Goal: Participate in discussion: Engage in conversation with other users on a specific topic

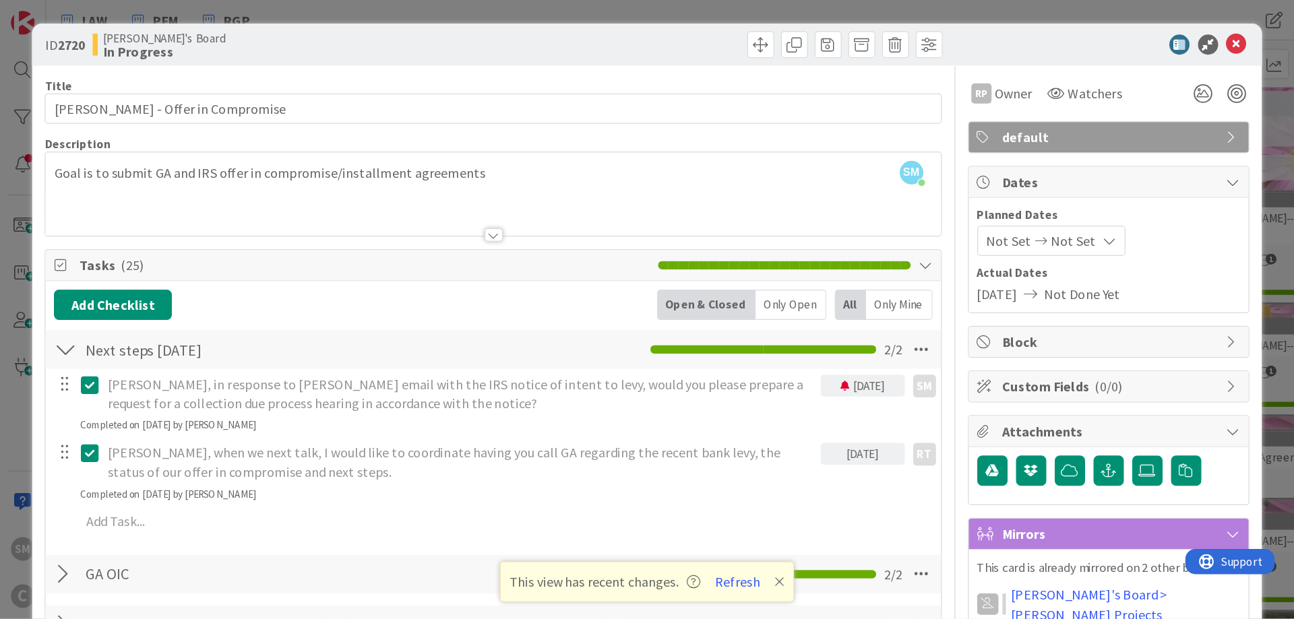
scroll to position [485, 0]
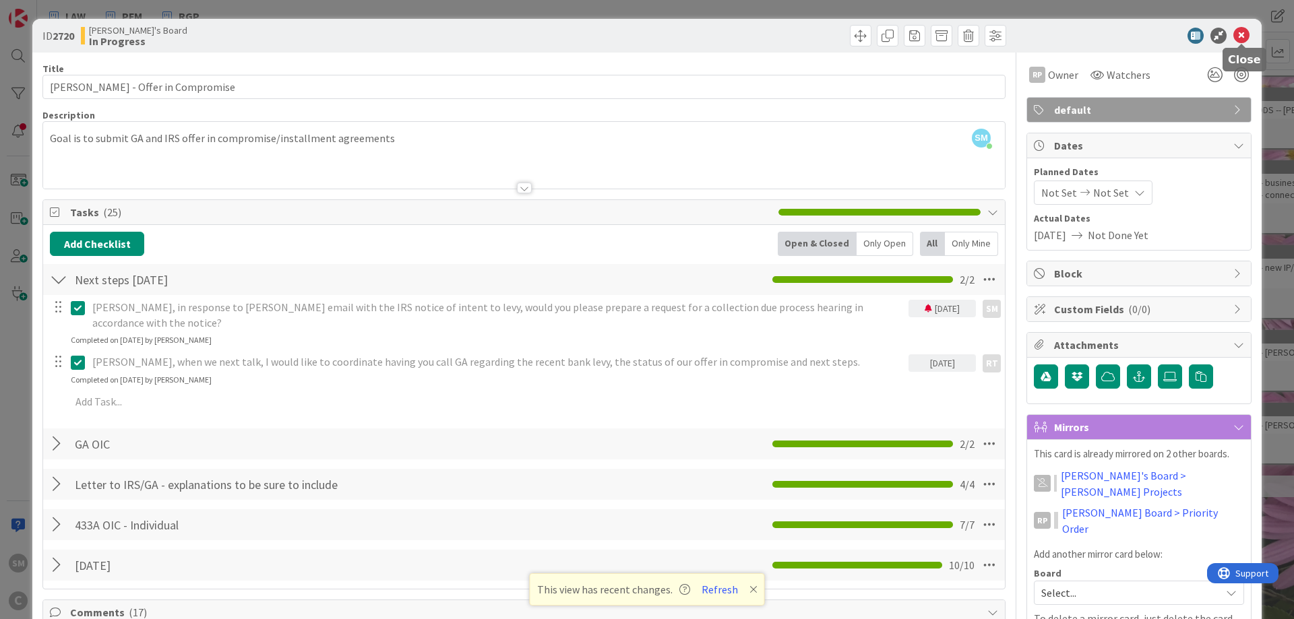
click at [1034, 30] on icon at bounding box center [1241, 36] width 16 height 16
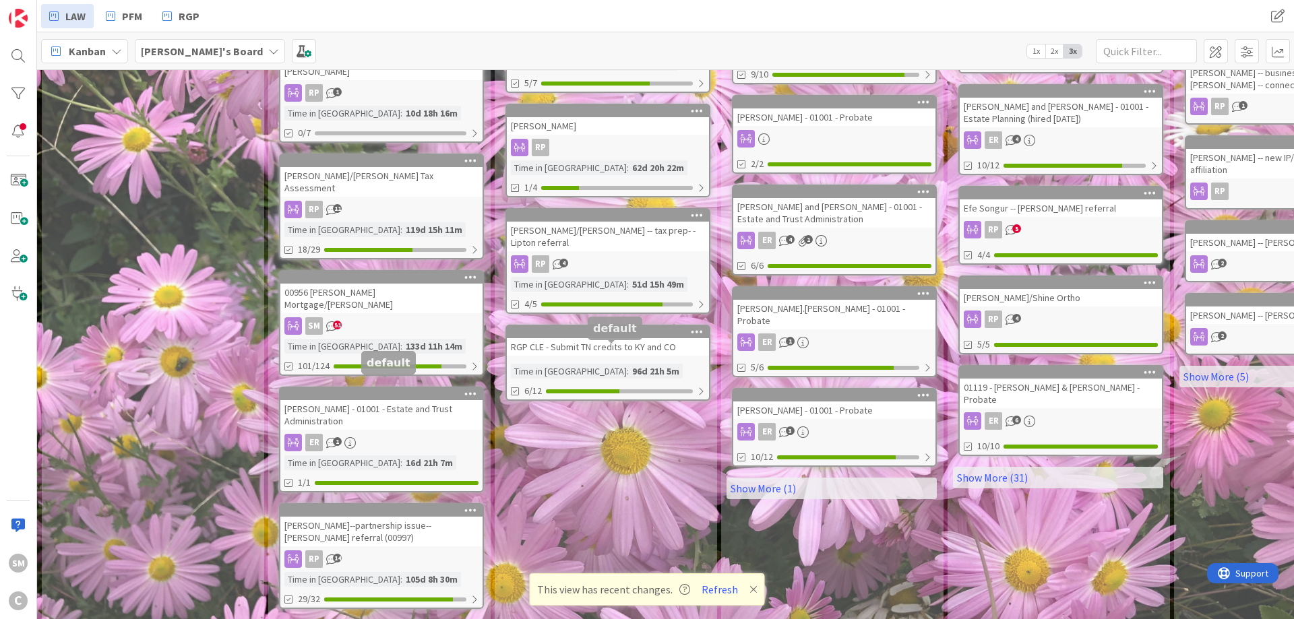
scroll to position [598, 0]
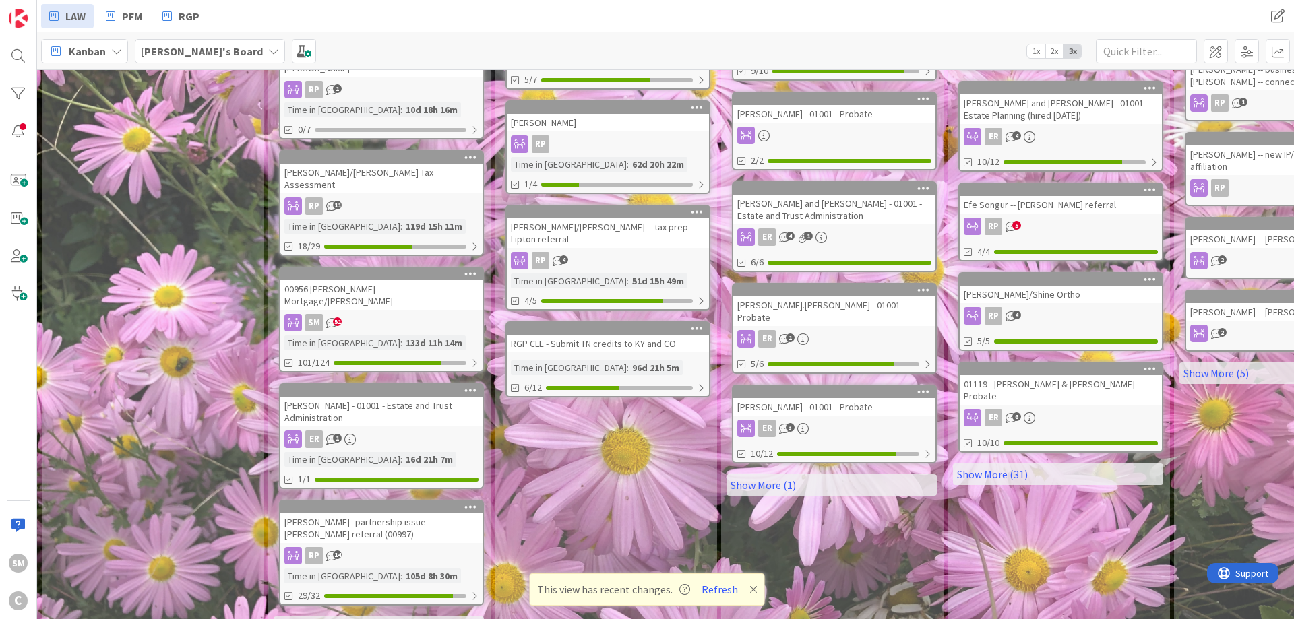
click at [367, 495] on link "Show More (5)" at bounding box center [379, 628] width 210 height 22
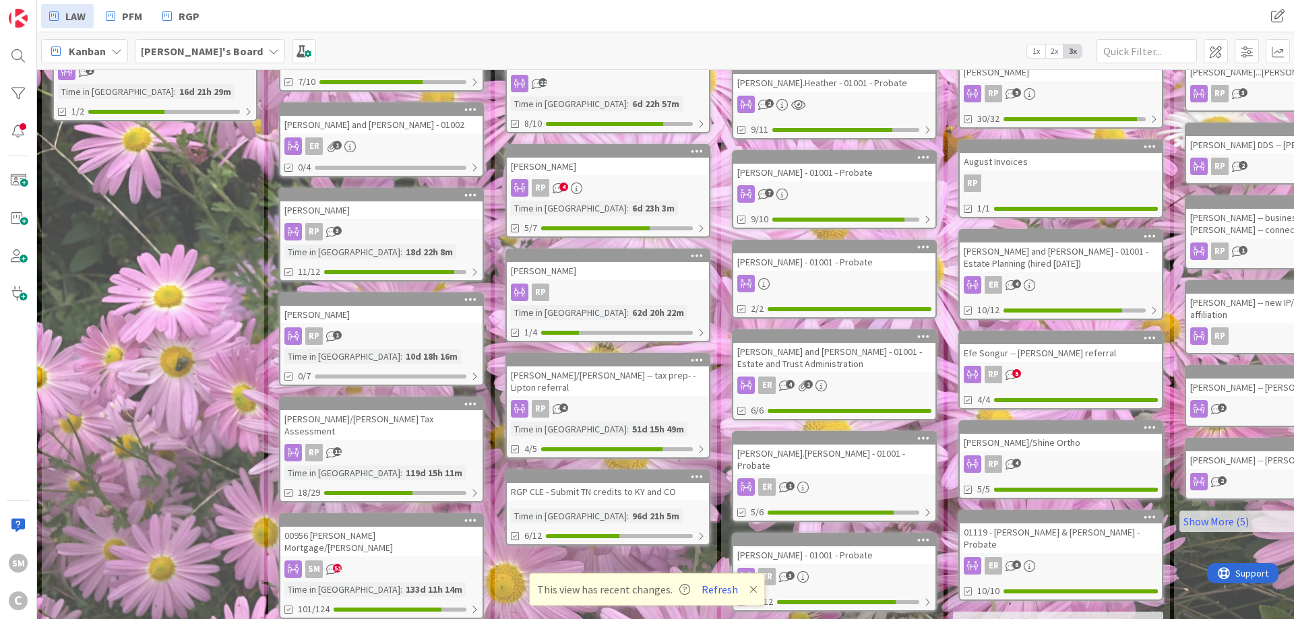
scroll to position [416, 0]
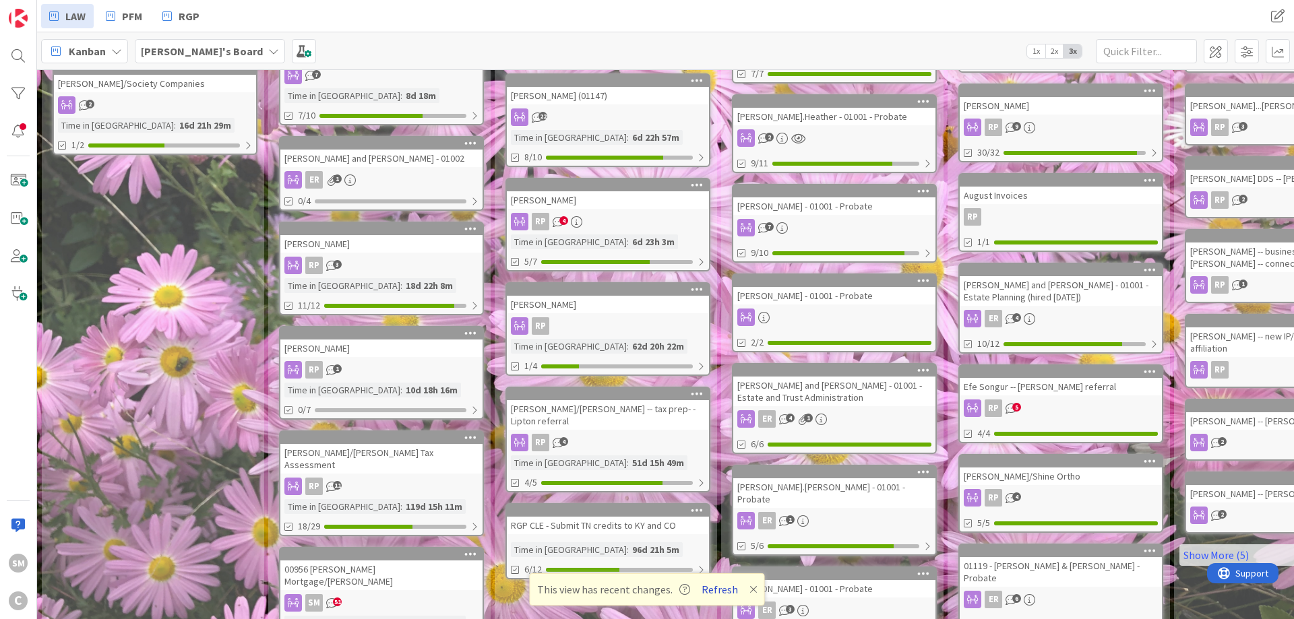
click at [713, 495] on button "Refresh" at bounding box center [720, 590] width 46 height 18
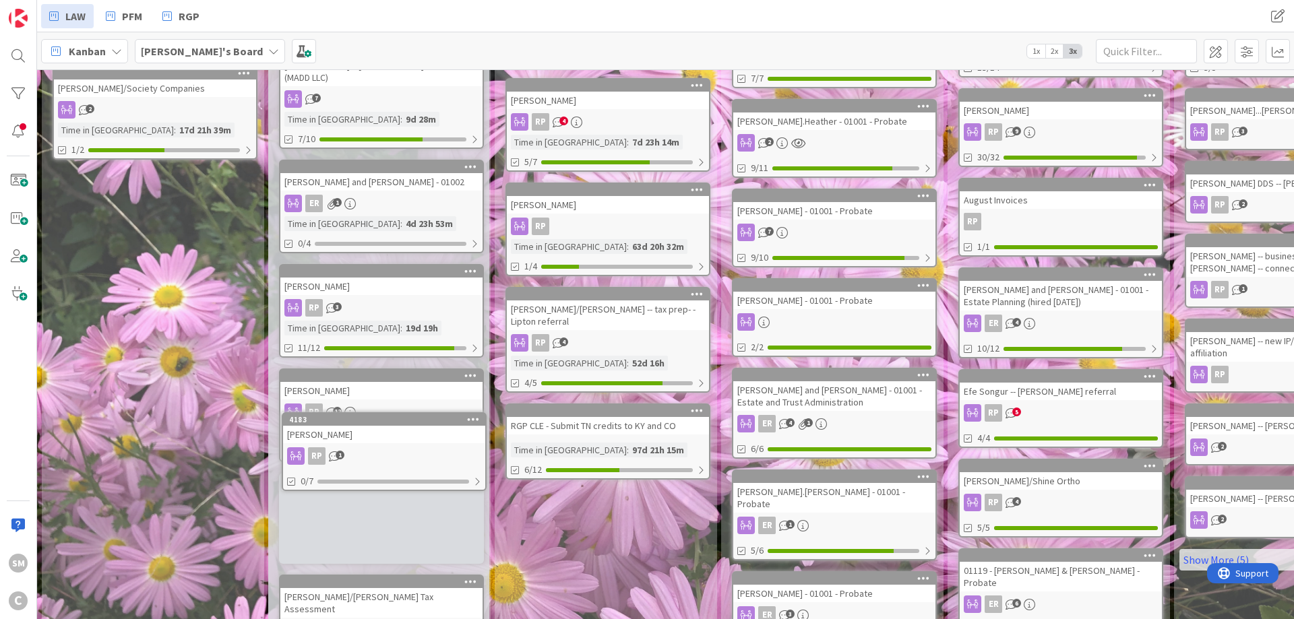
scroll to position [416, 0]
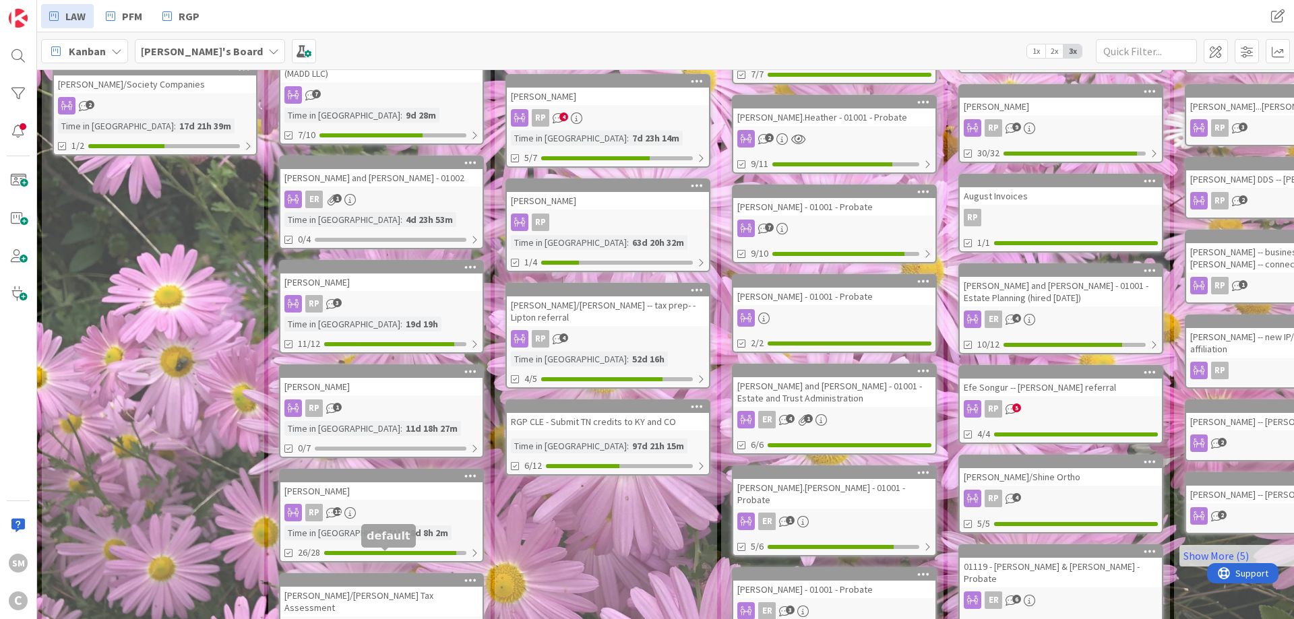
click at [390, 400] on div "RP 1" at bounding box center [381, 409] width 202 height 18
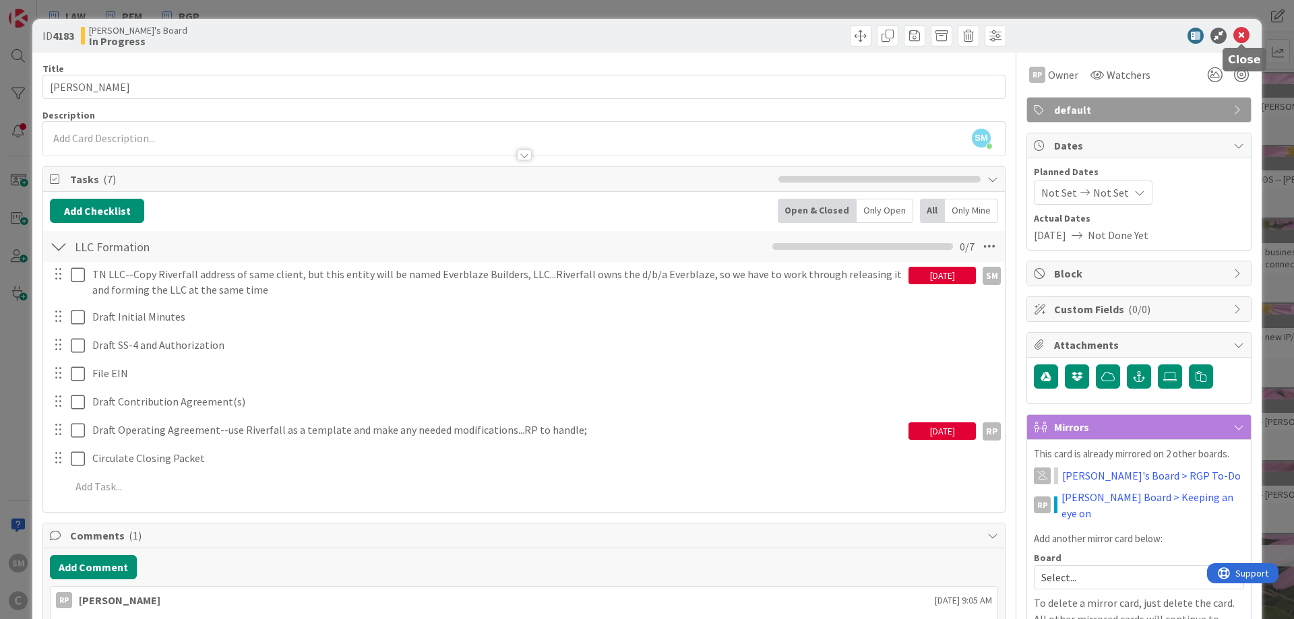
click at [1241, 38] on icon at bounding box center [1241, 36] width 16 height 16
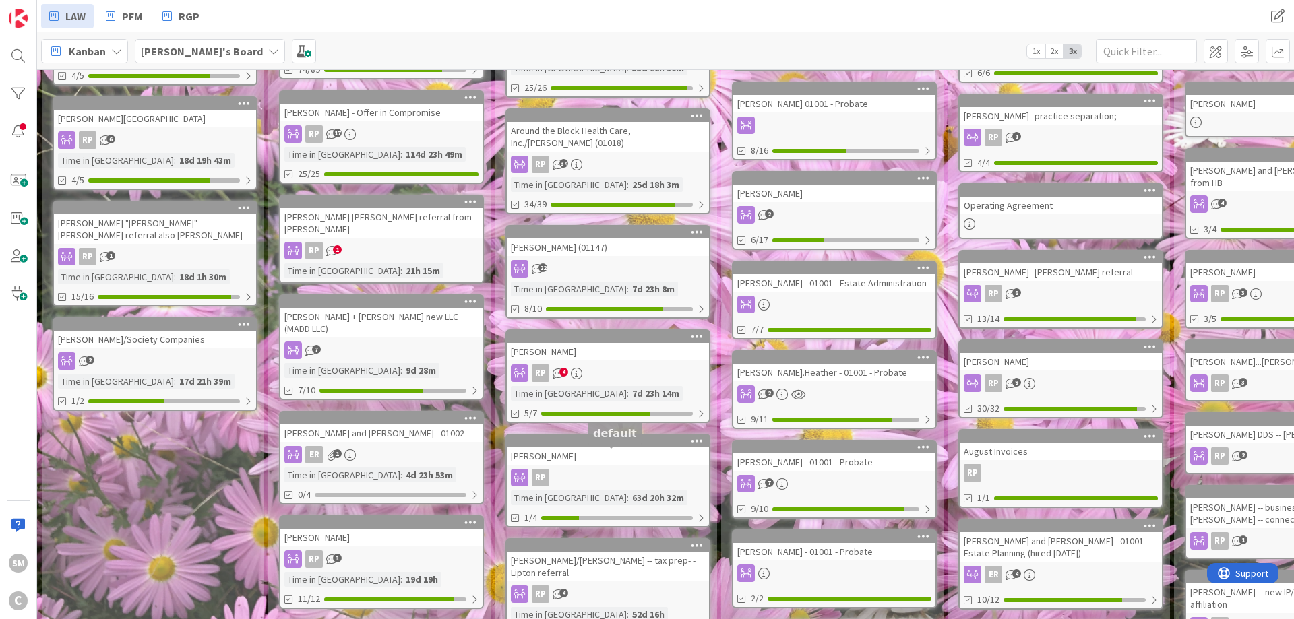
scroll to position [162, 0]
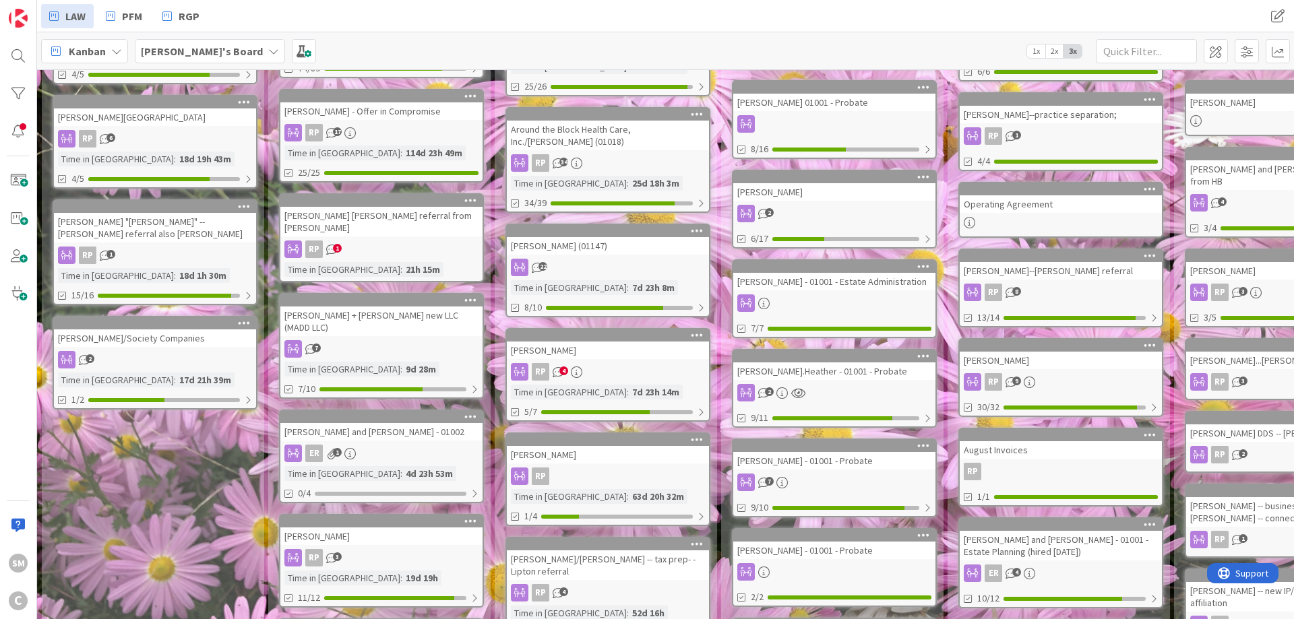
click at [610, 342] on div "[PERSON_NAME]" at bounding box center [608, 351] width 202 height 18
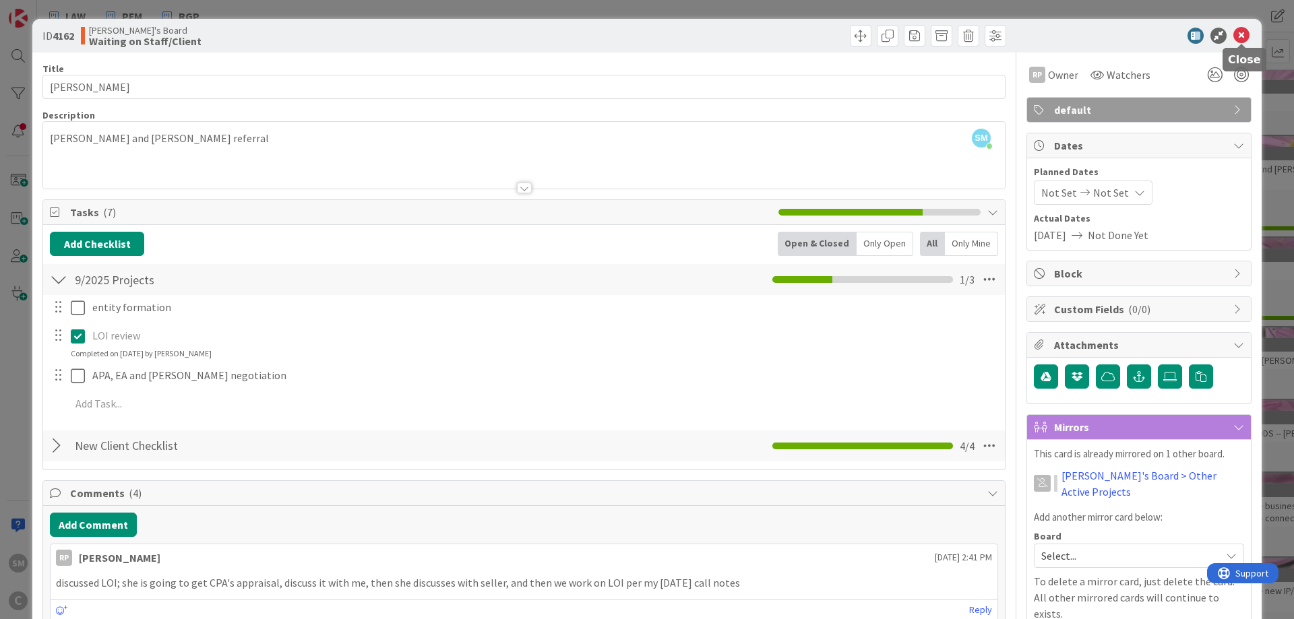
click at [1241, 34] on icon at bounding box center [1241, 36] width 16 height 16
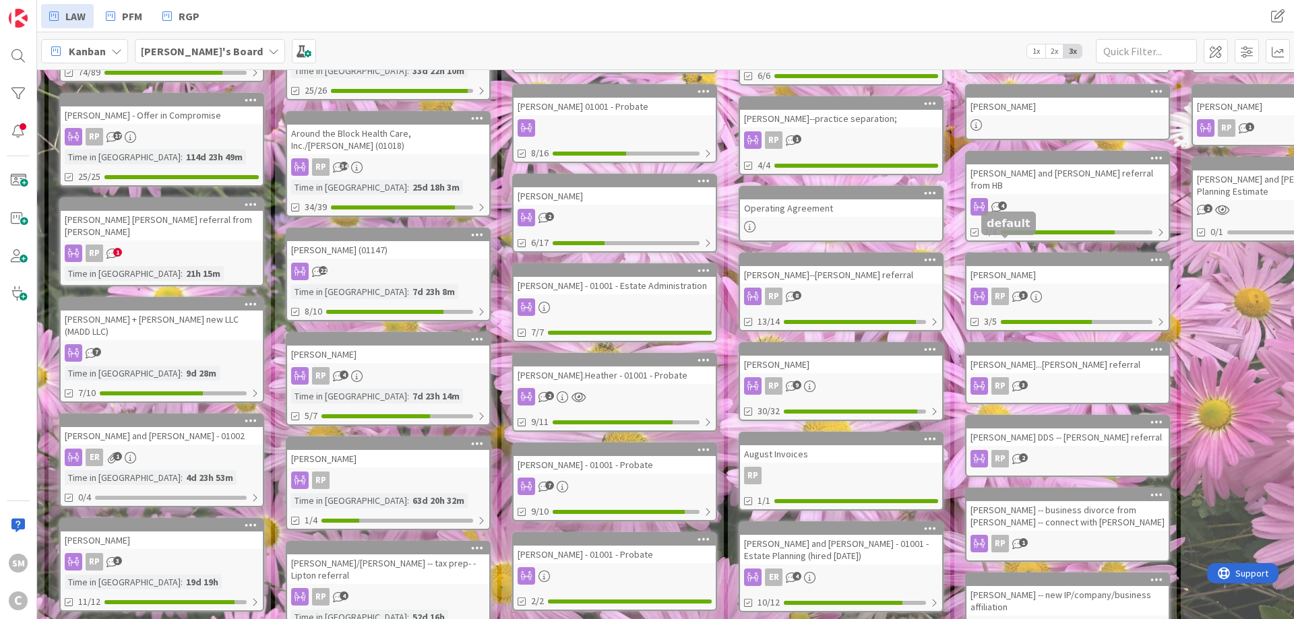
drag, startPoint x: 1015, startPoint y: 250, endPoint x: 1104, endPoint y: 237, distance: 89.9
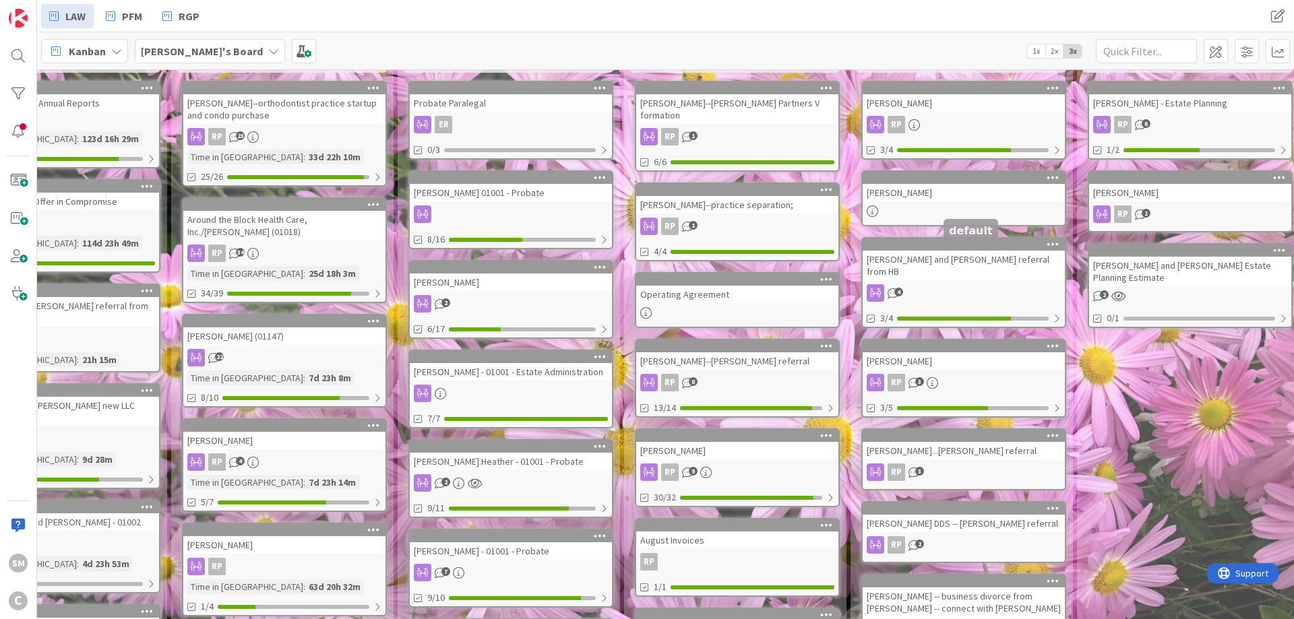
scroll to position [0, 323]
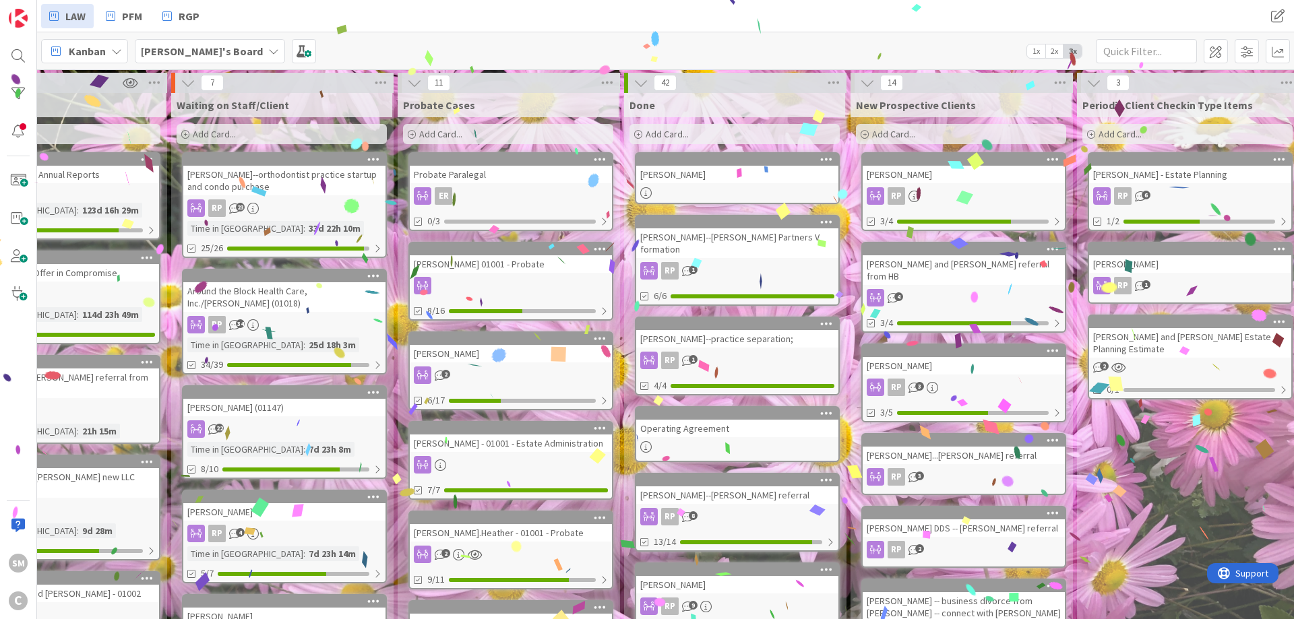
click at [965, 357] on div "[PERSON_NAME]" at bounding box center [964, 366] width 202 height 18
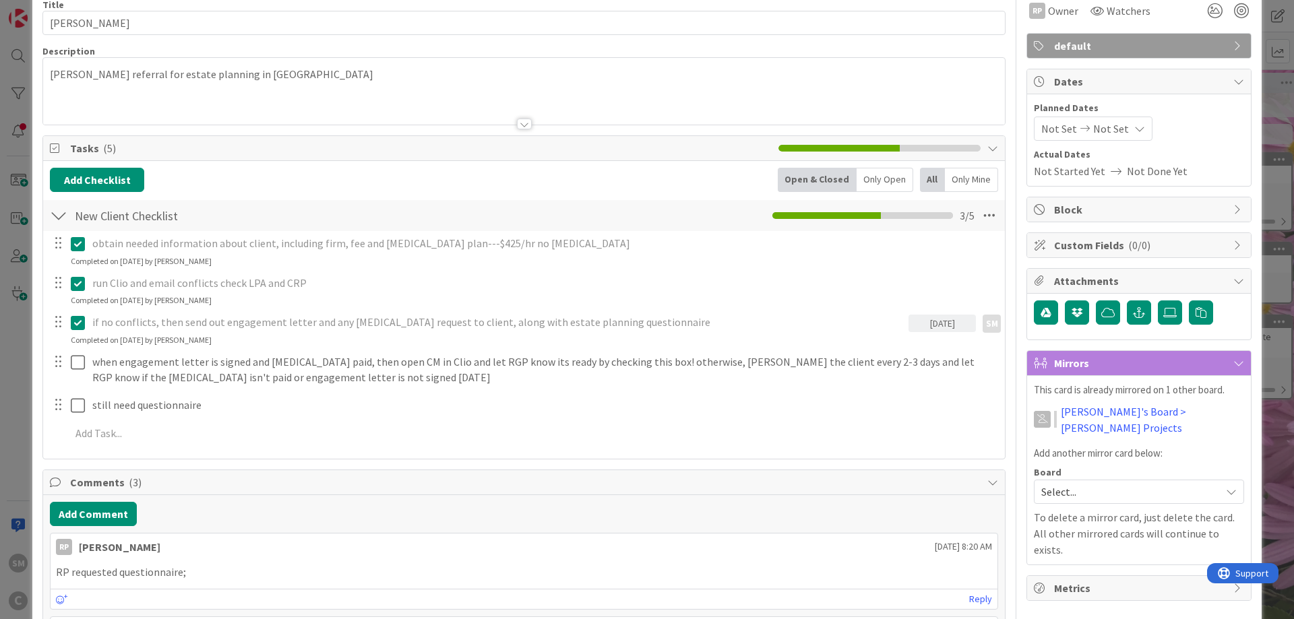
scroll to position [81, 0]
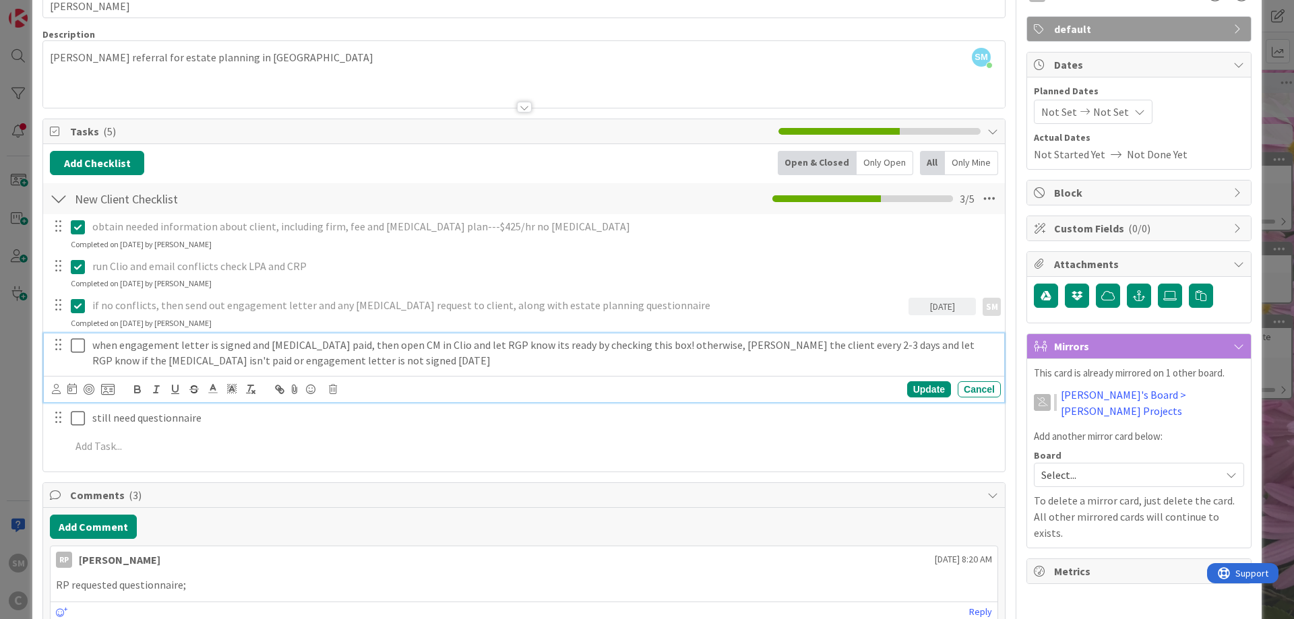
click at [74, 349] on icon at bounding box center [78, 346] width 14 height 16
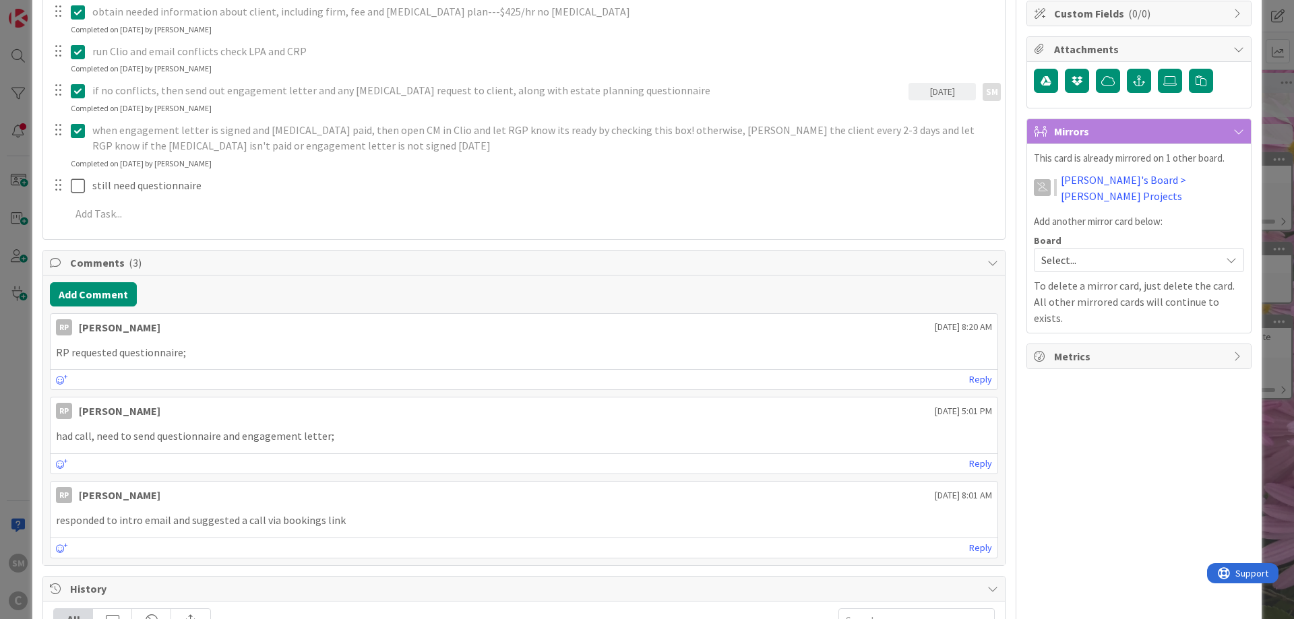
scroll to position [323, 0]
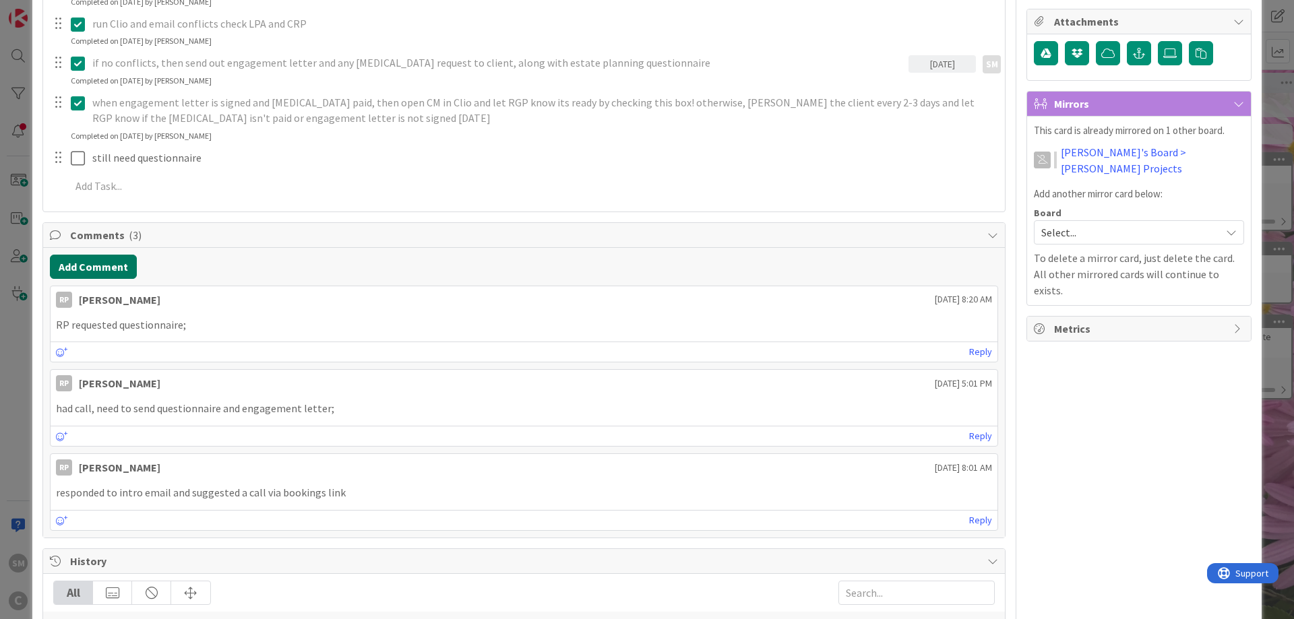
click at [100, 269] on button "Add Comment" at bounding box center [93, 267] width 87 height 24
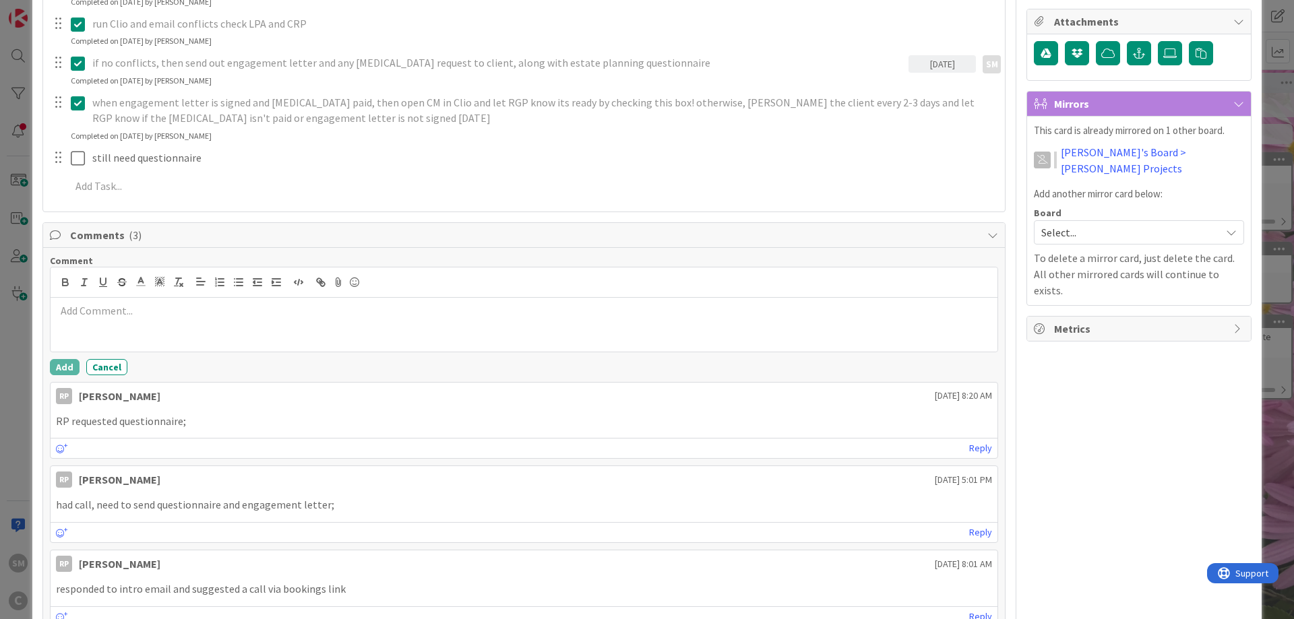
click at [250, 334] on div at bounding box center [524, 325] width 947 height 54
click at [398, 319] on p "﻿ @ [PERSON_NAME] ﻿ I created the 01001 matter for [PERSON_NAME]" at bounding box center [524, 312] width 936 height 18
click at [475, 320] on p "﻿ @ [PERSON_NAME] ﻿ I created the 01001 matter for [PERSON_NAME]" at bounding box center [524, 312] width 936 height 18
